Goal: Transaction & Acquisition: Purchase product/service

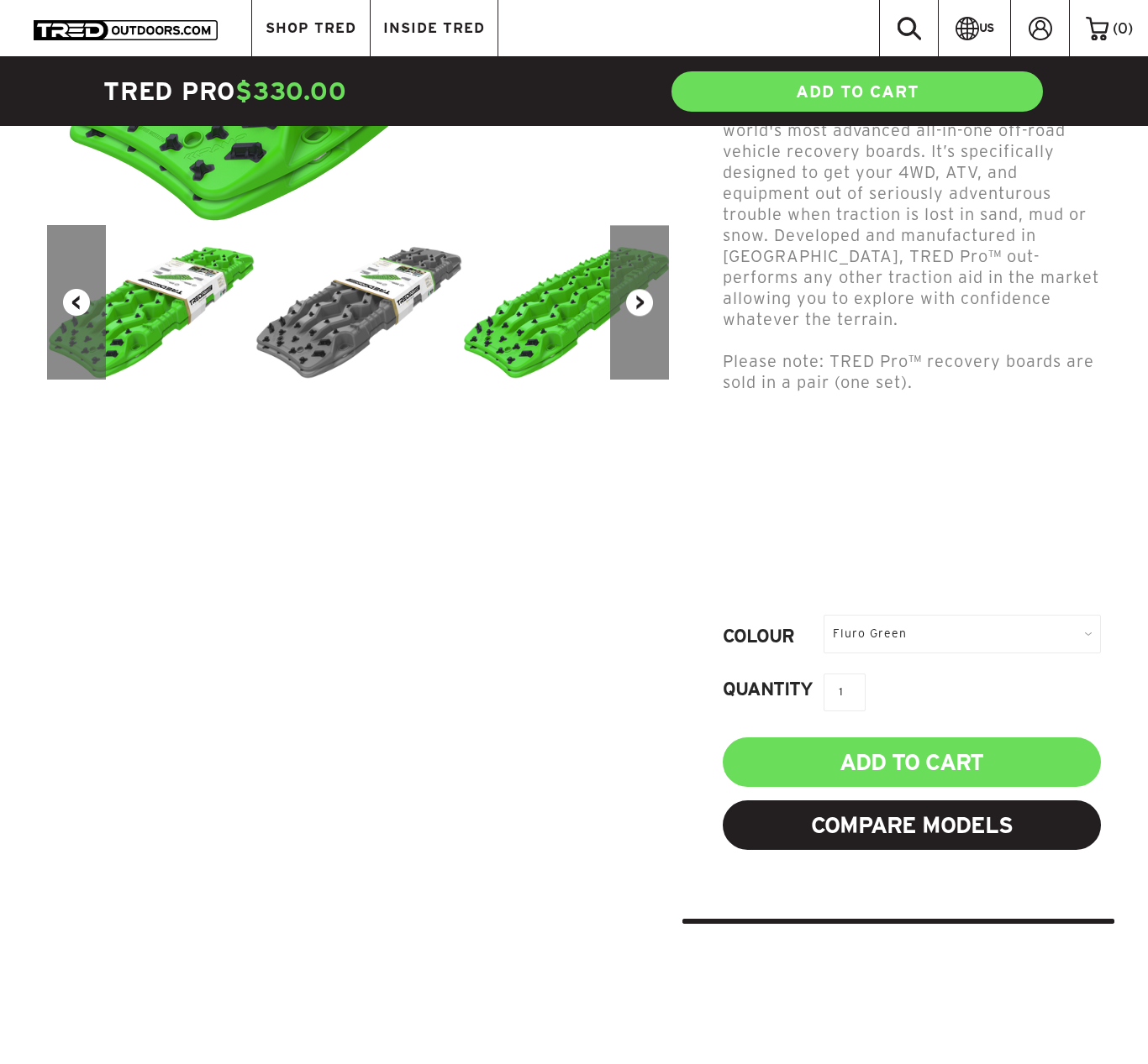
scroll to position [474, 0]
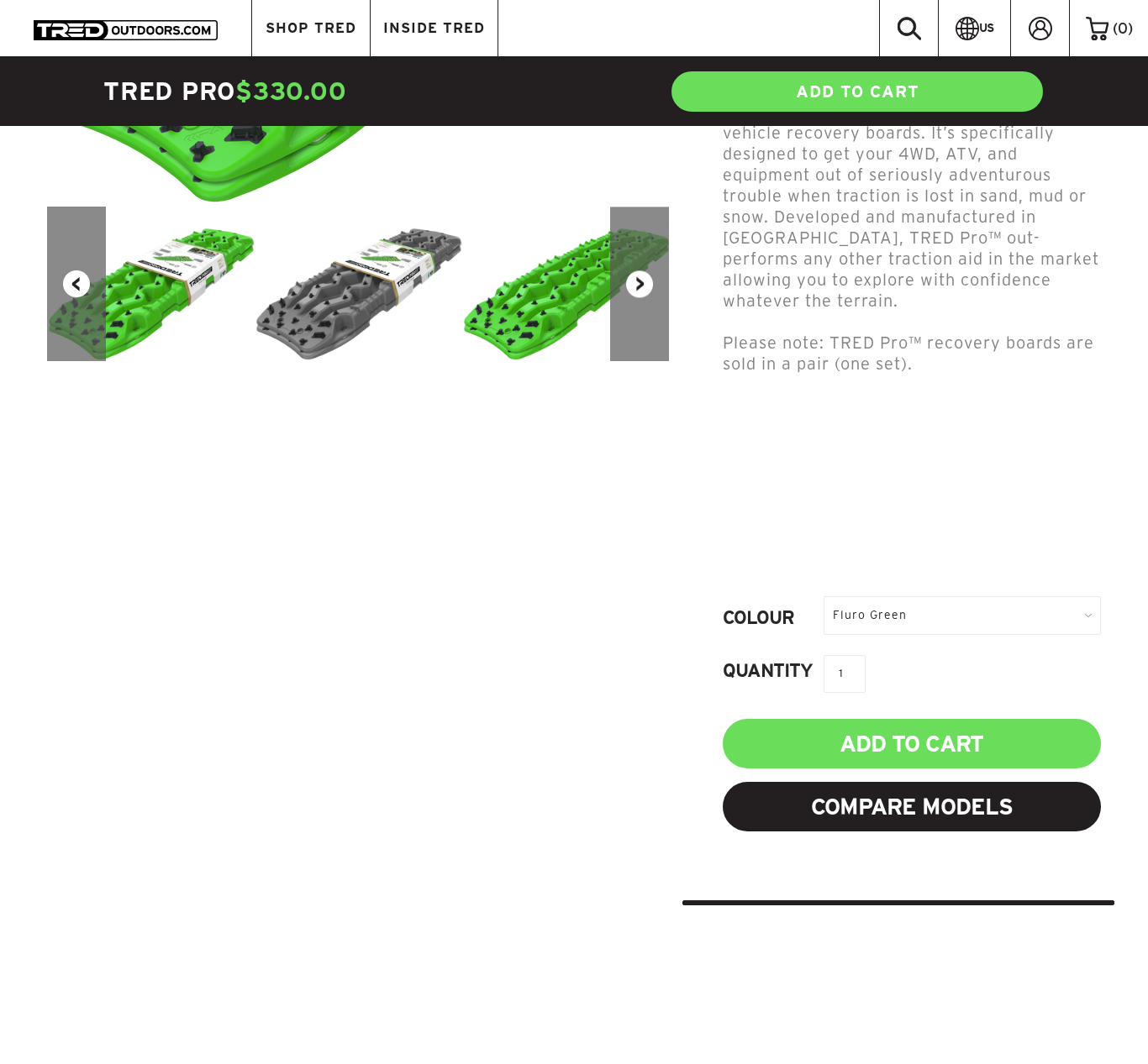
click at [888, 614] on div "Fluro Green" at bounding box center [962, 616] width 277 height 38
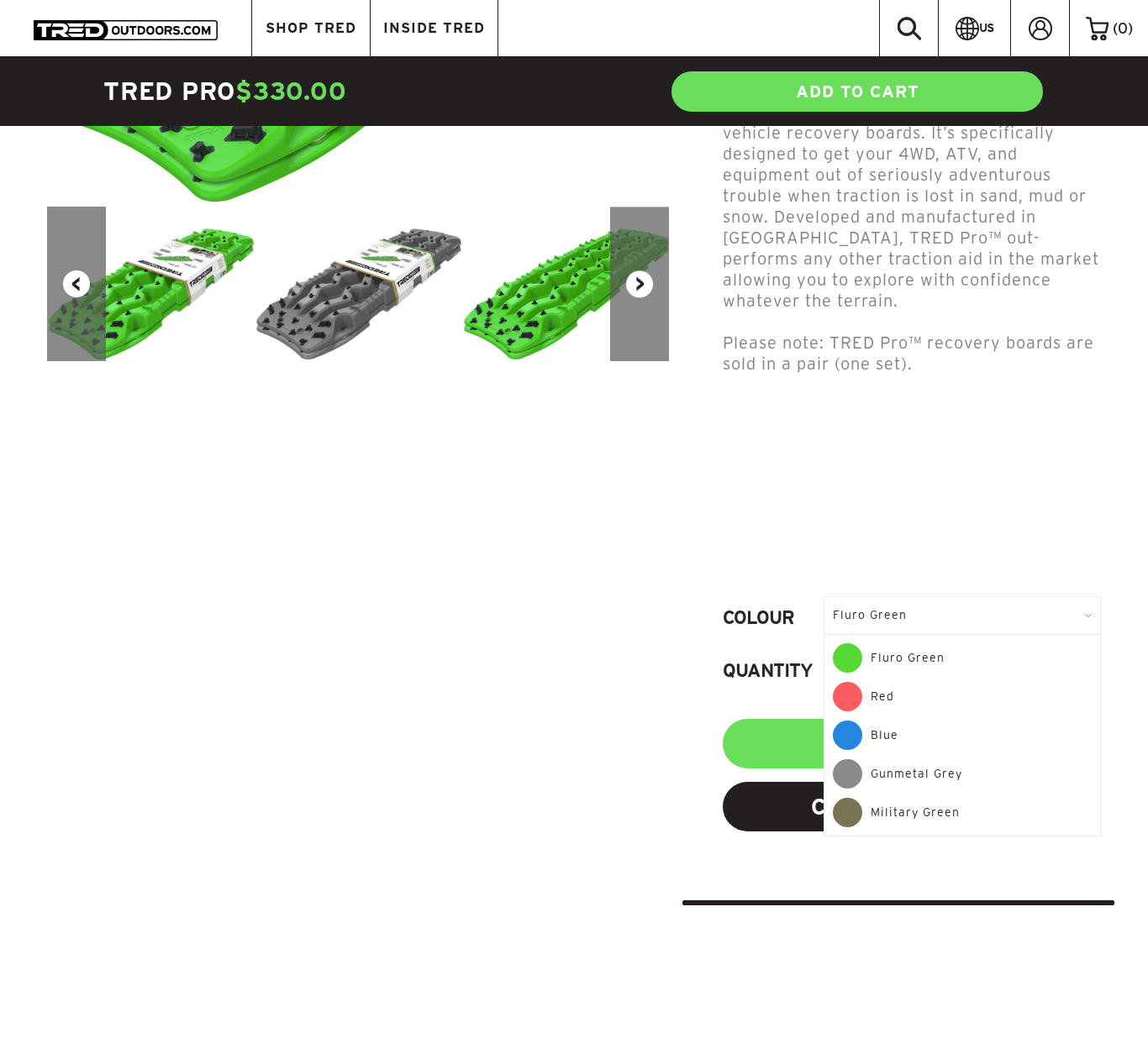
click at [880, 733] on div "Blue" at bounding box center [961, 740] width 258 height 39
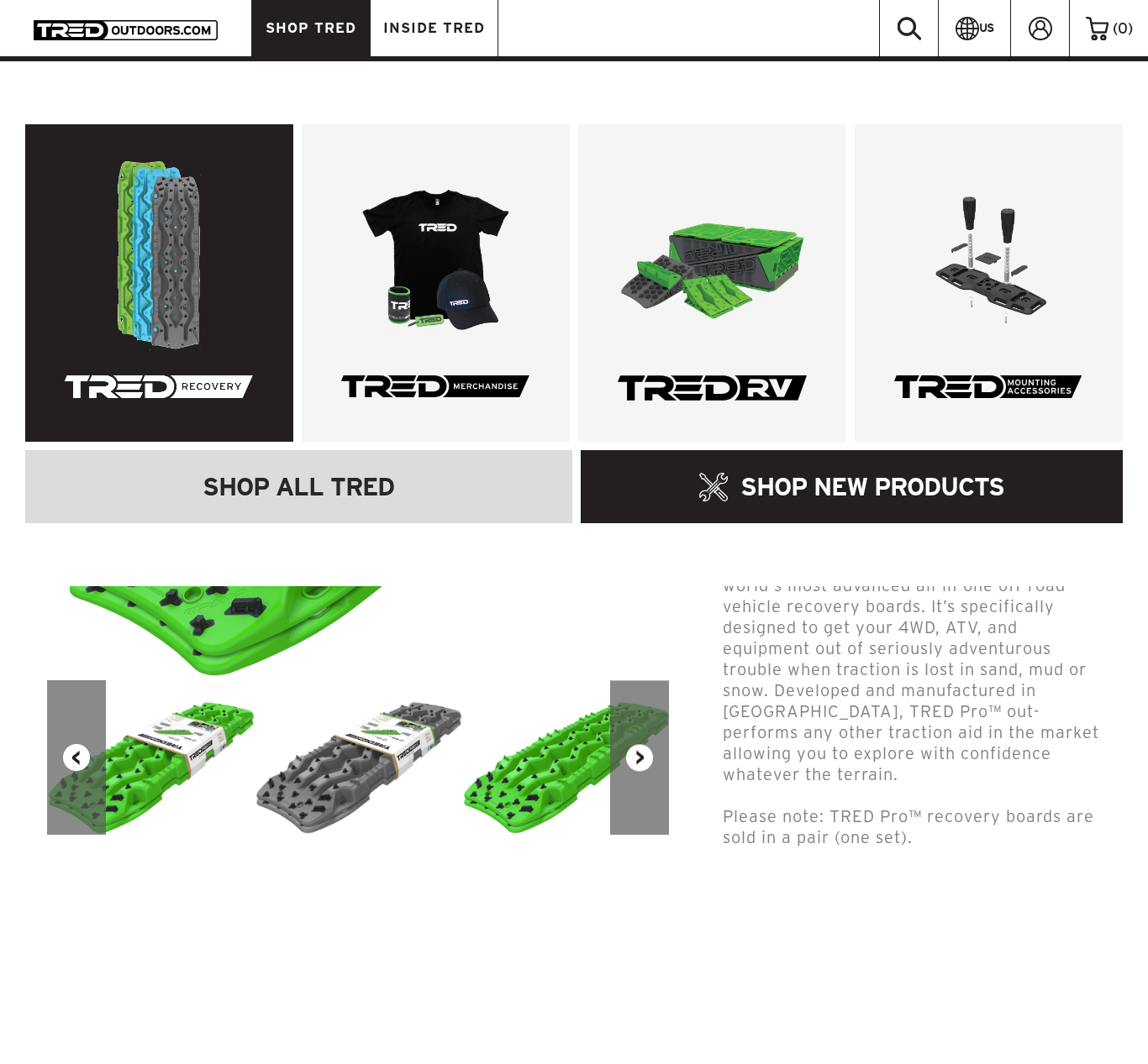
click at [213, 343] on link at bounding box center [158, 282] width 268 height 317
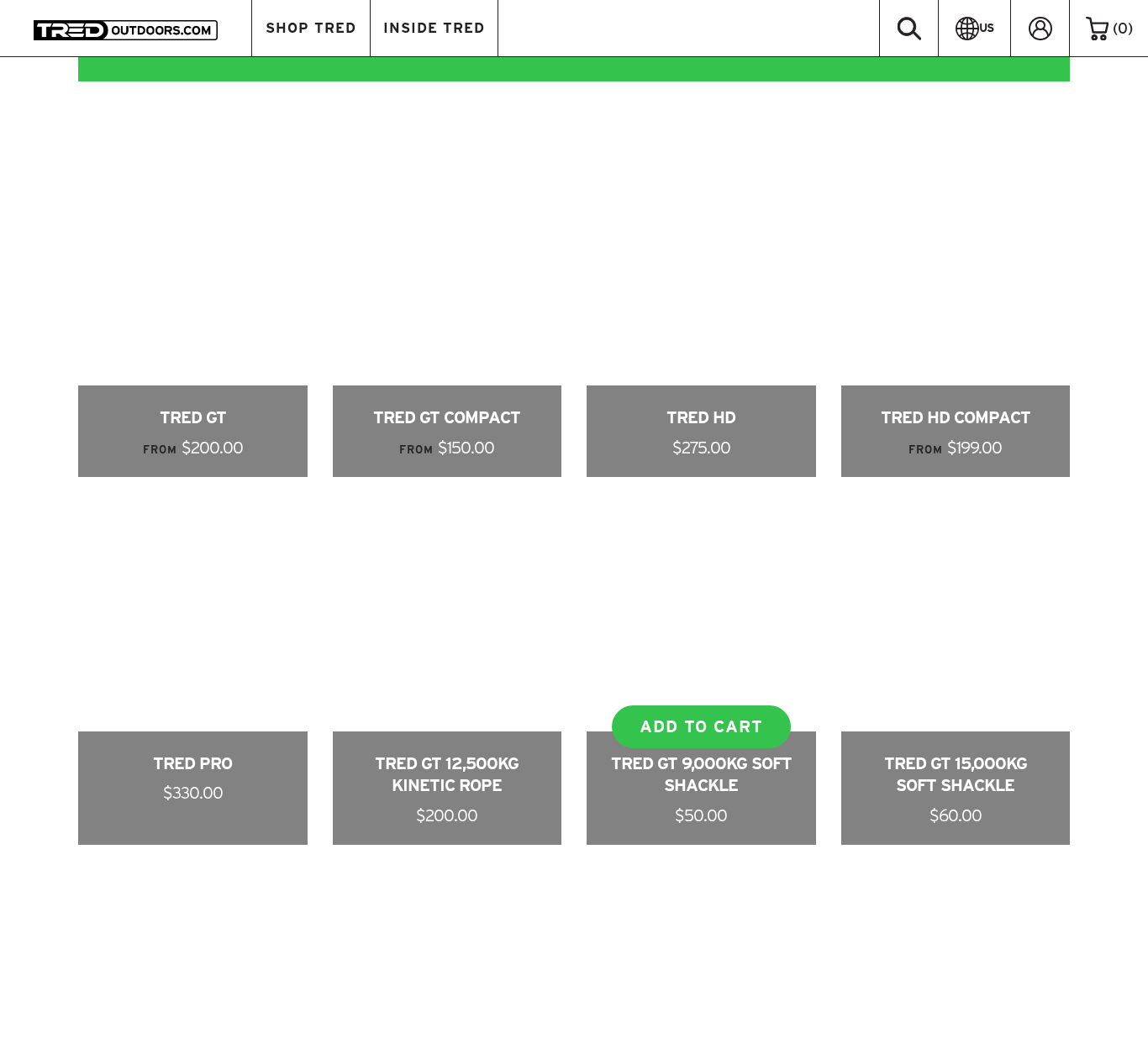
scroll to position [1166, 0]
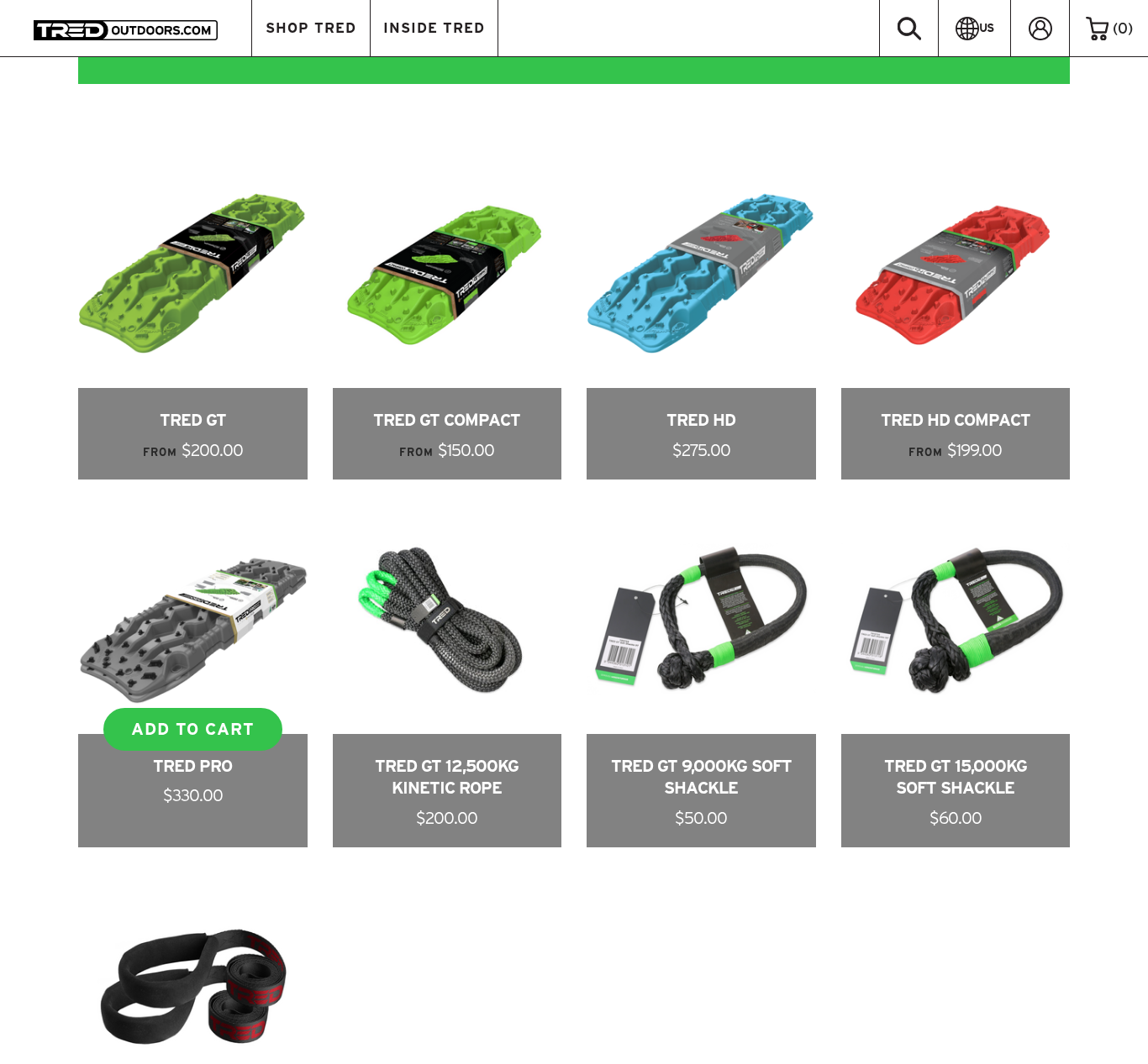
click at [248, 624] on link at bounding box center [193, 677] width 230 height 343
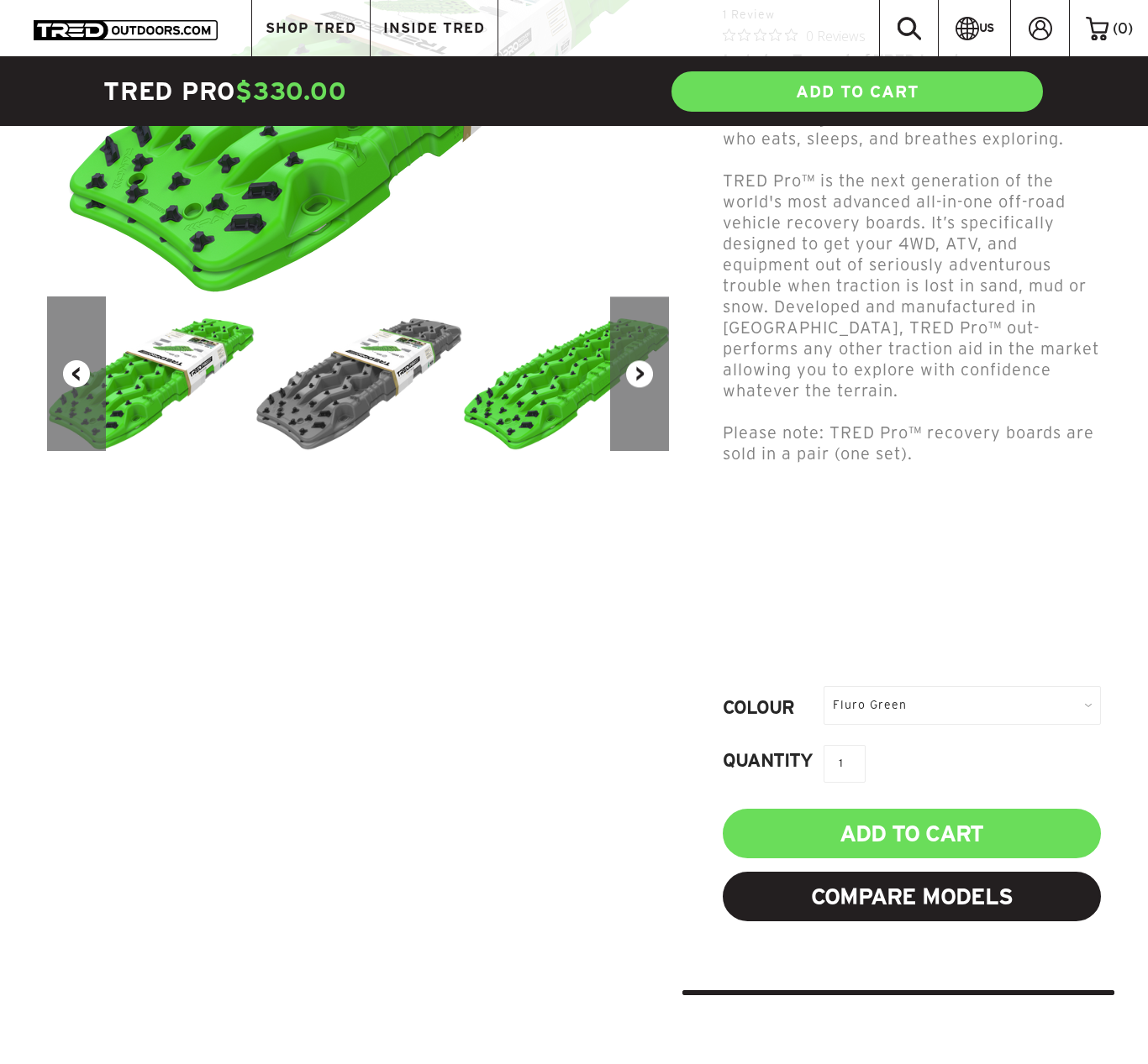
scroll to position [440, 0]
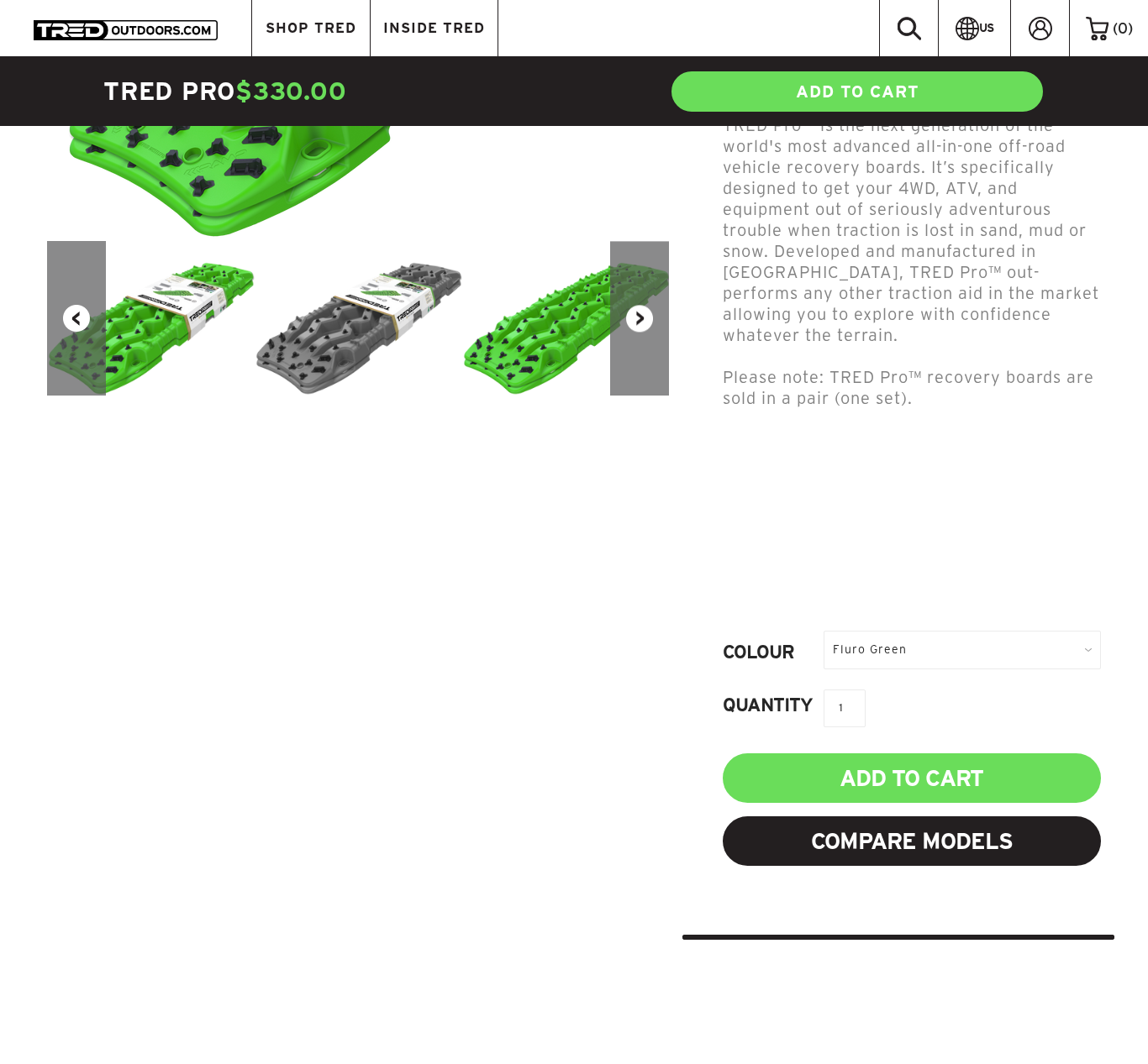
click at [901, 660] on div "Fluro Green" at bounding box center [962, 650] width 277 height 38
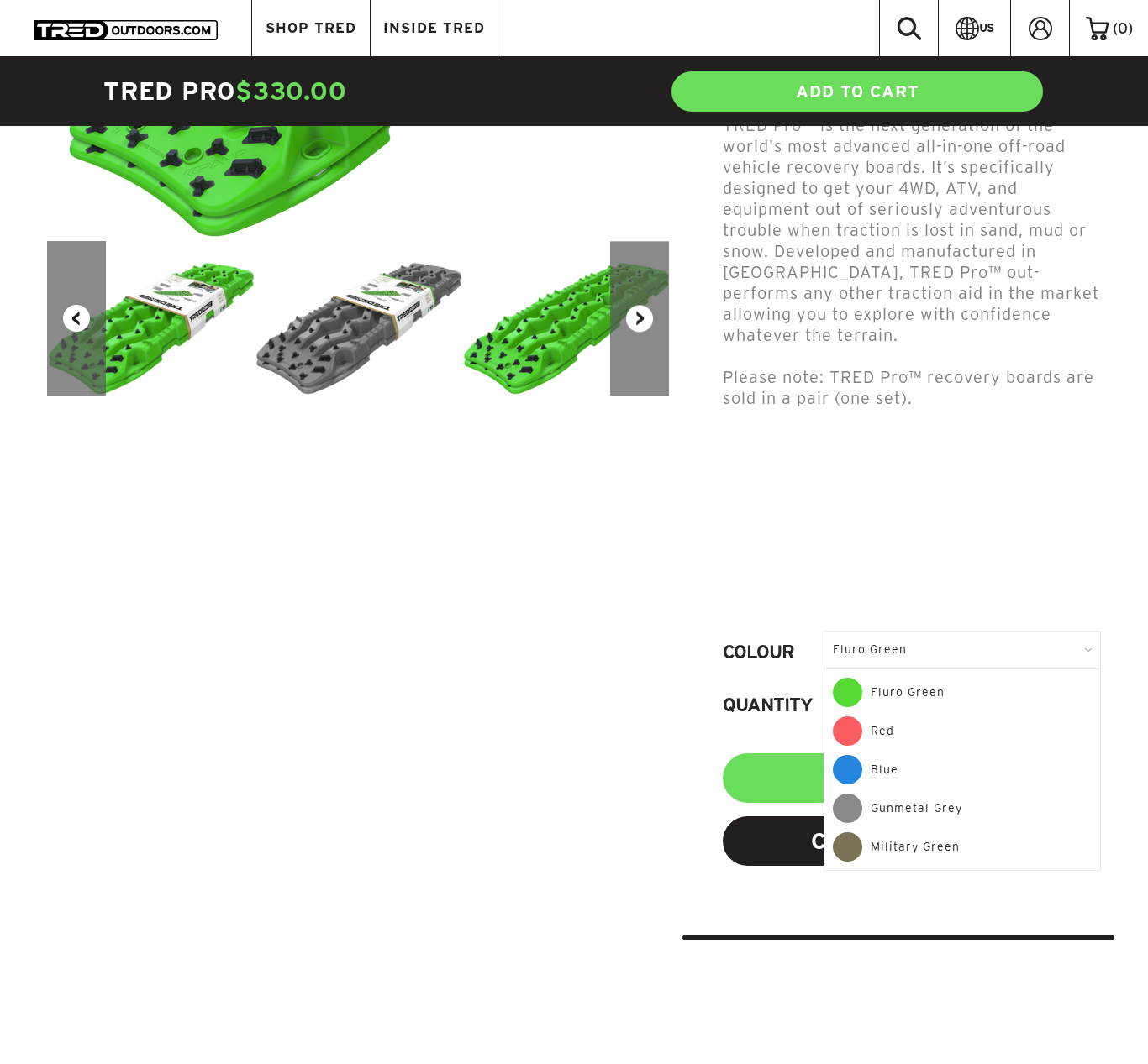
click at [898, 769] on div "Blue" at bounding box center [961, 774] width 258 height 39
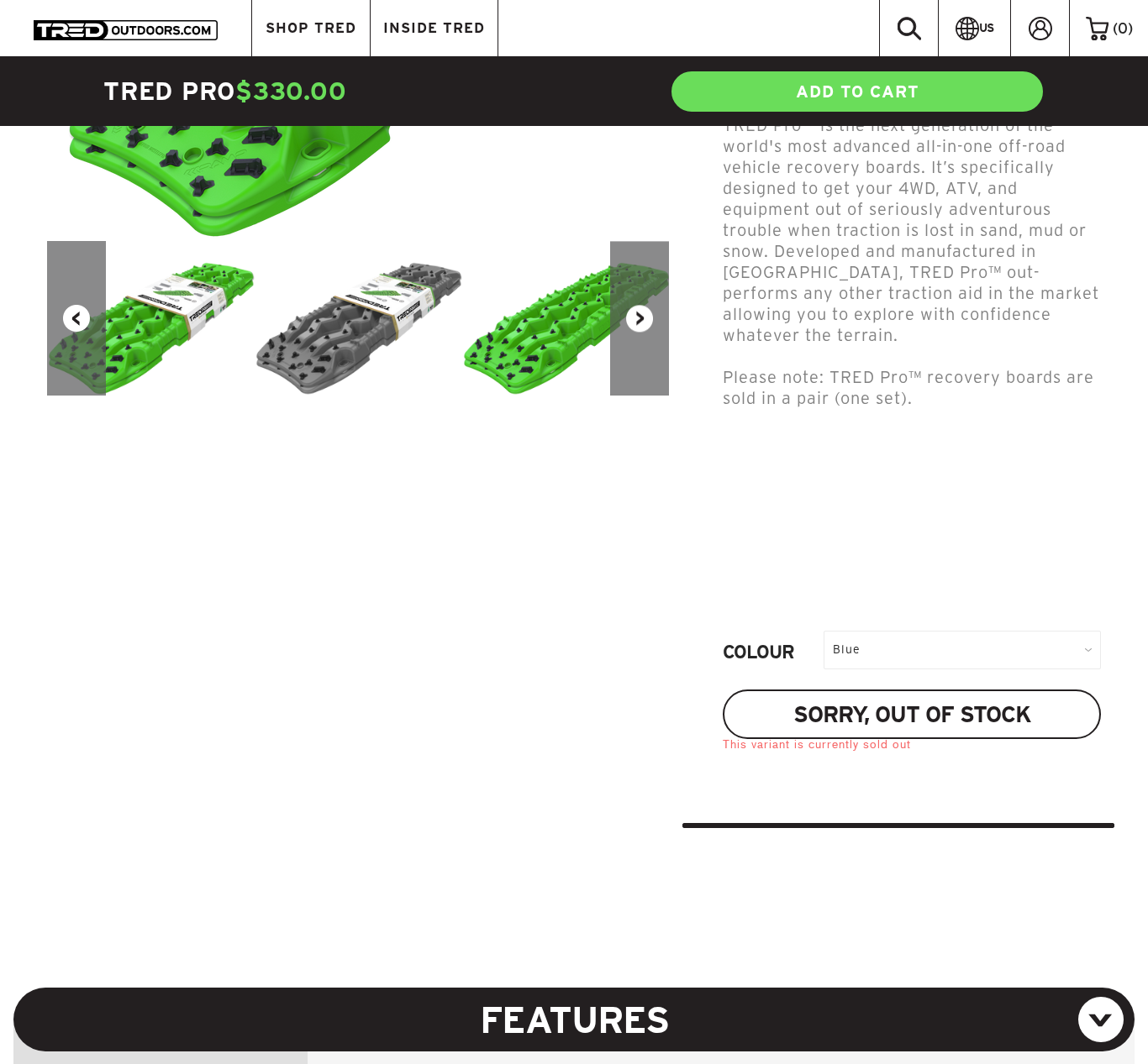
click at [896, 707] on link "Sorry, out of stock" at bounding box center [912, 714] width 379 height 50
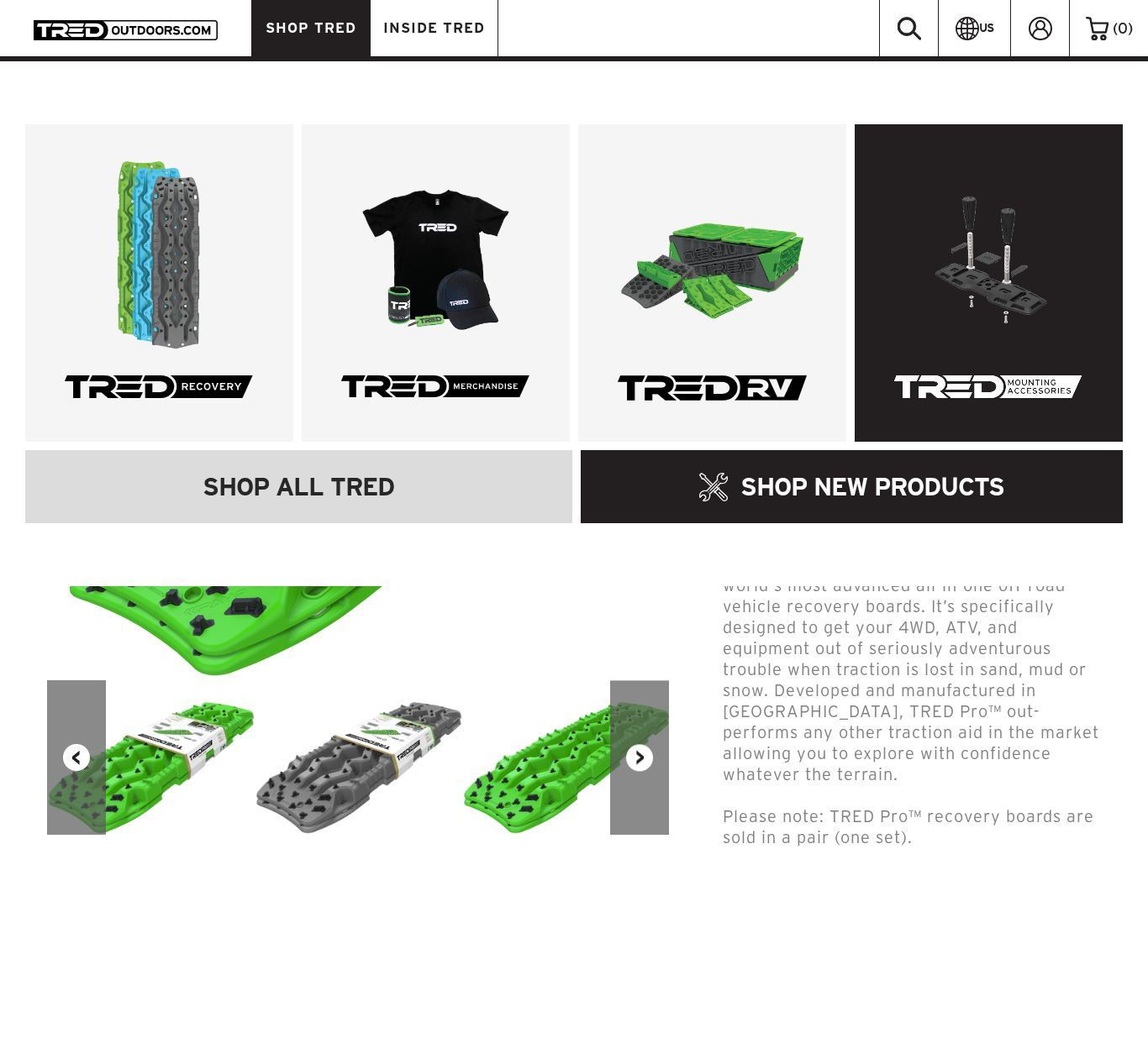
click at [1004, 254] on link at bounding box center [988, 282] width 268 height 317
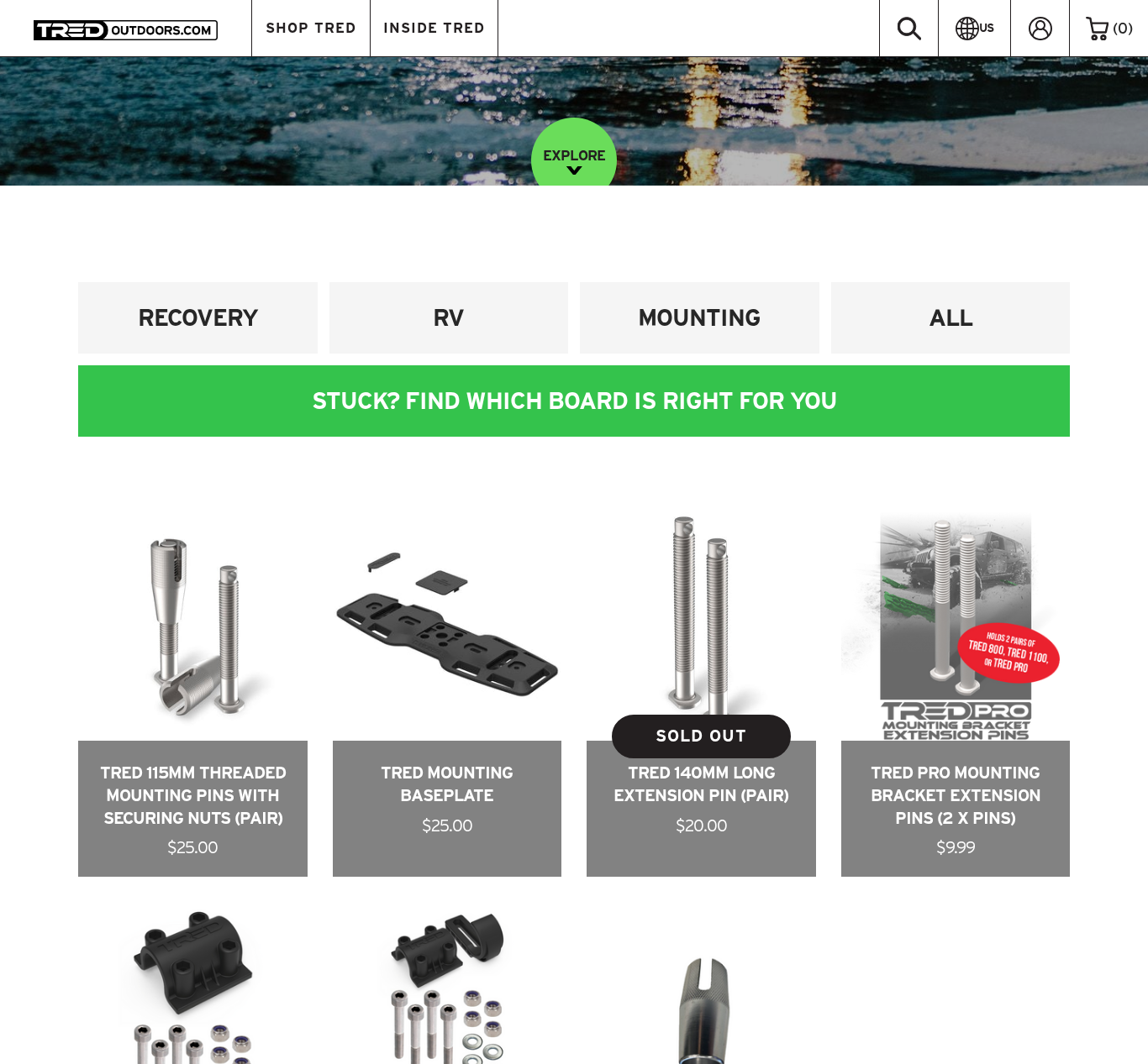
scroll to position [814, 0]
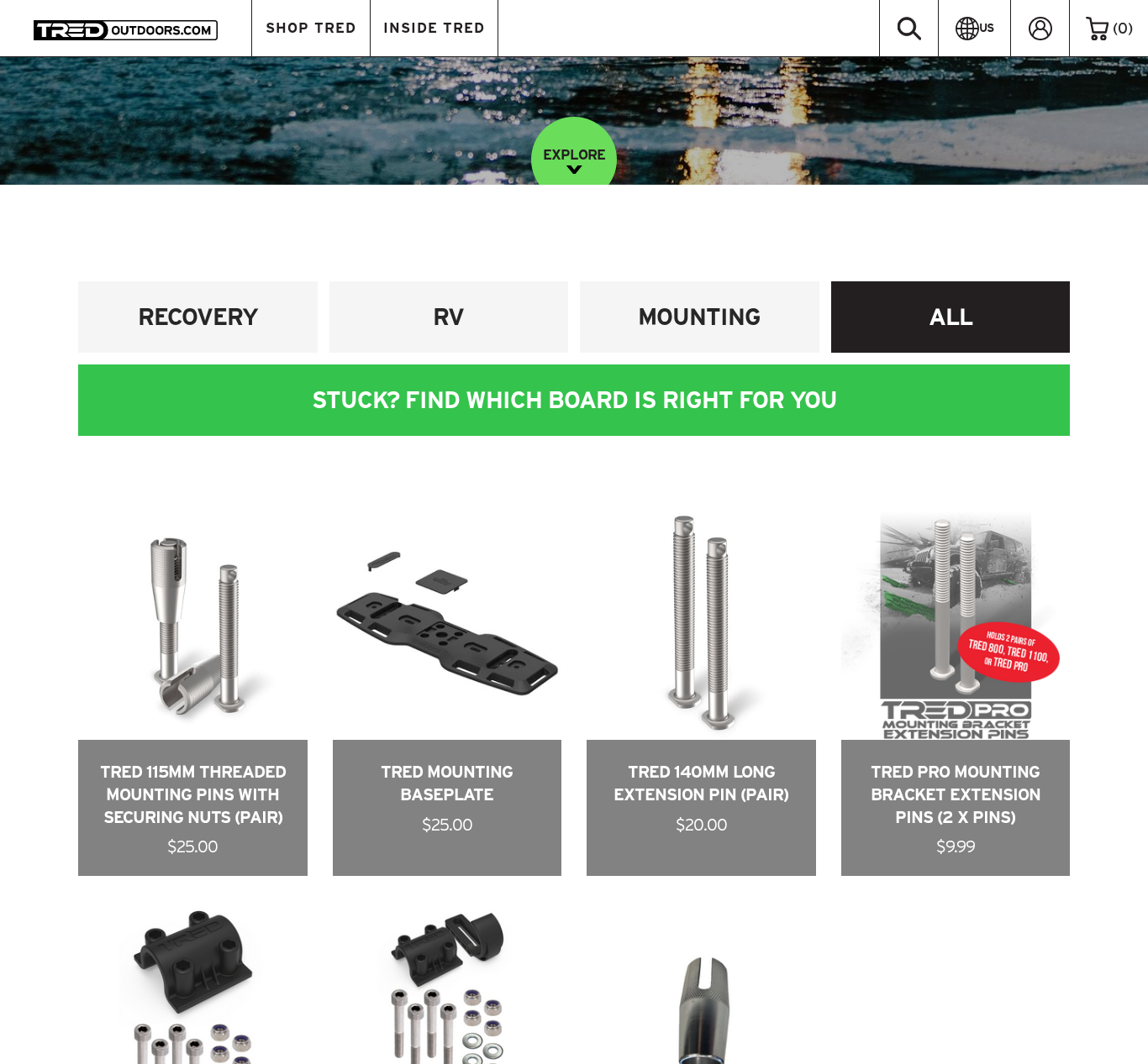
click at [934, 317] on h4 "ALL" at bounding box center [951, 317] width 215 height 31
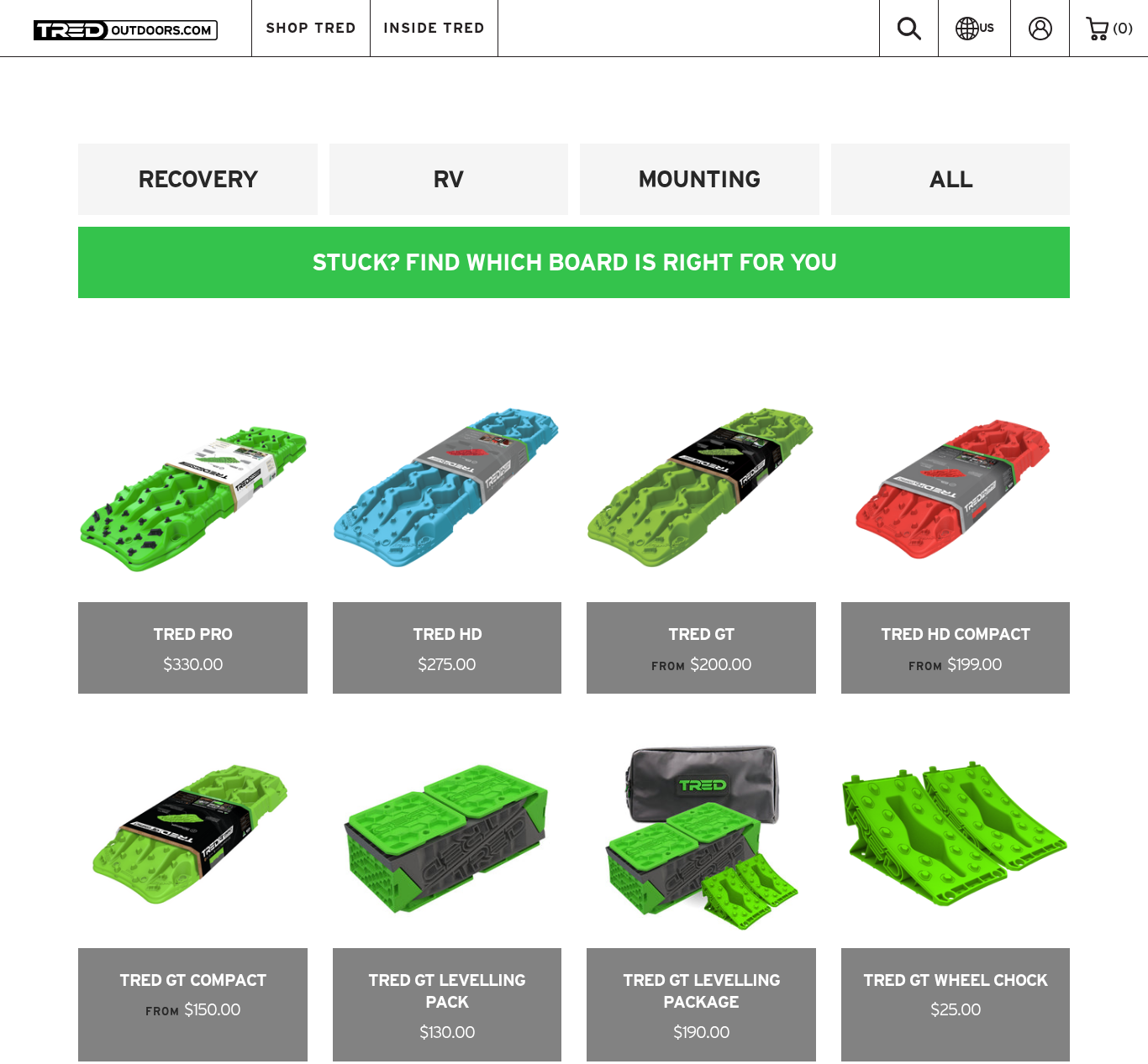
scroll to position [753, 0]
